Goal: Information Seeking & Learning: Find specific page/section

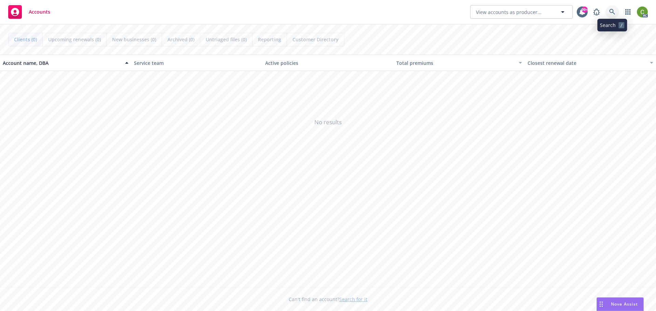
click at [614, 15] on icon at bounding box center [612, 12] width 6 height 6
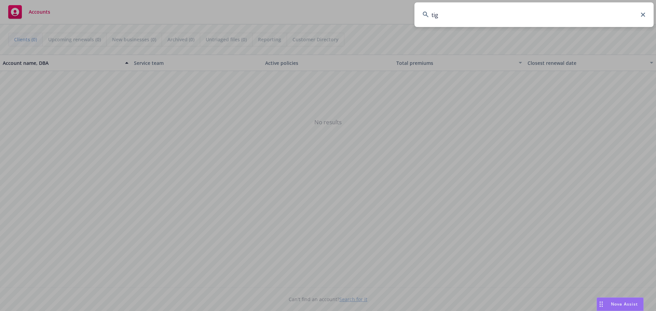
type input "tigo"
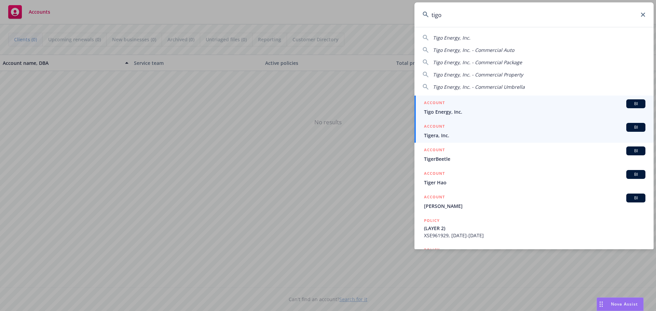
click at [465, 108] on div "ACCOUNT BI" at bounding box center [534, 103] width 221 height 9
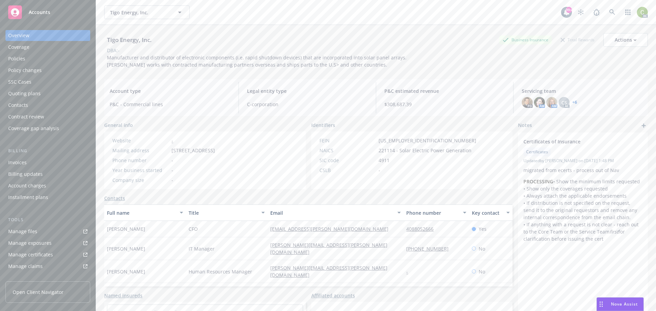
click at [11, 58] on div "Policies" at bounding box center [16, 58] width 17 height 11
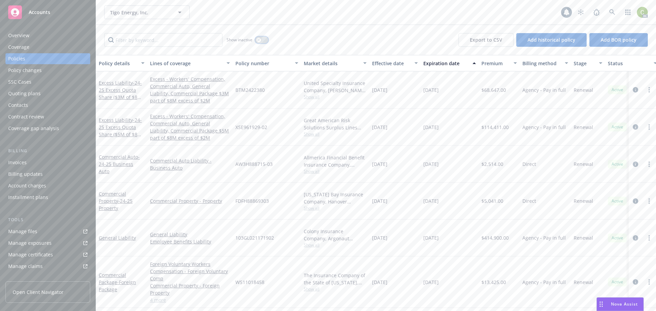
click at [259, 39] on icon "button" at bounding box center [258, 40] width 3 height 3
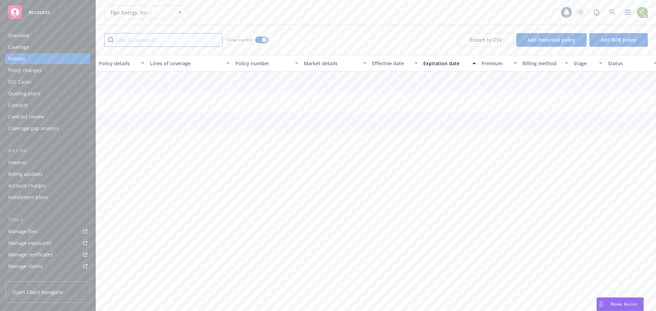
click at [181, 42] on input "Filter by keyword..." at bounding box center [163, 40] width 118 height 14
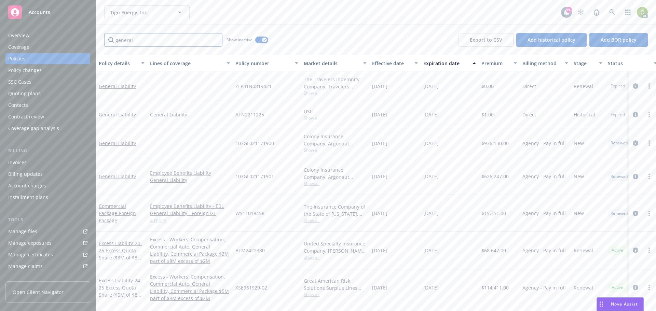
type input "general"
